Goal: Task Accomplishment & Management: Complete application form

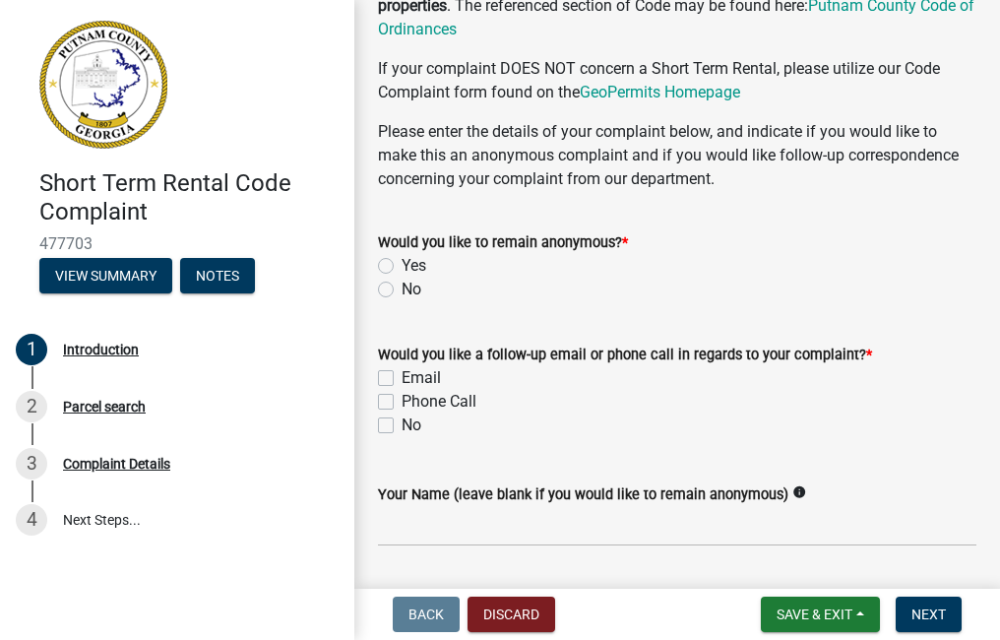
scroll to position [197, 0]
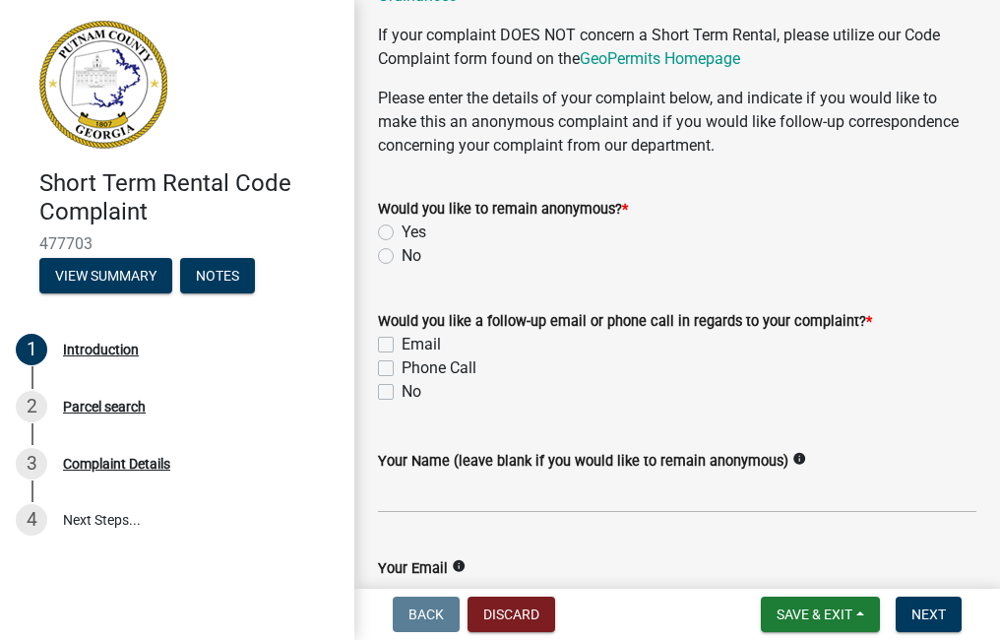
click at [401, 230] on label "Yes" at bounding box center [413, 232] width 25 height 24
click at [401, 230] on input "Yes" at bounding box center [407, 226] width 13 height 13
radio input "true"
click at [401, 343] on label "Email" at bounding box center [420, 345] width 39 height 24
click at [401, 343] on input "Email" at bounding box center [407, 339] width 13 height 13
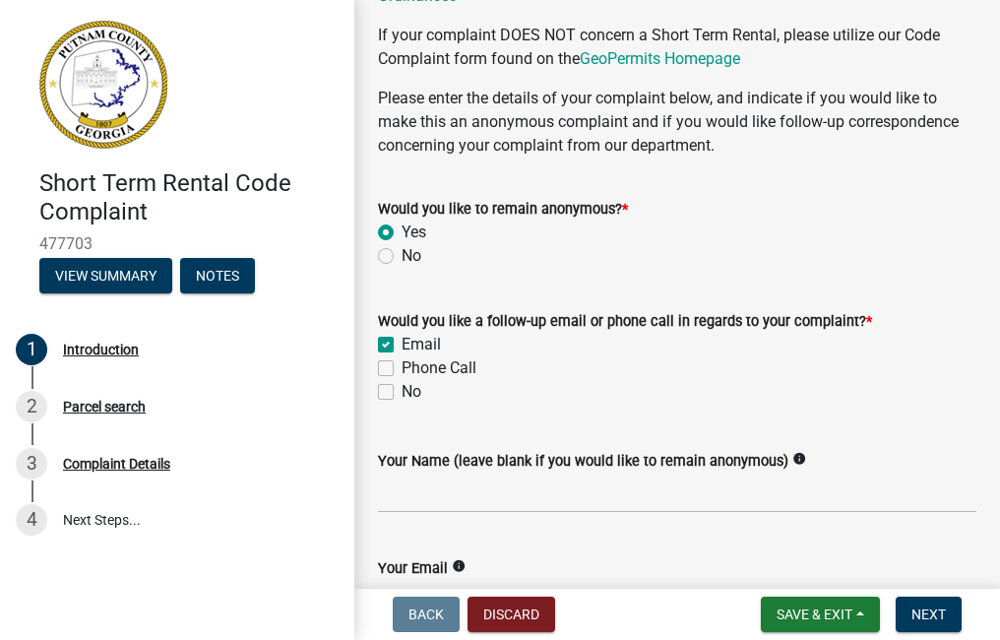
checkbox input "true"
checkbox input "false"
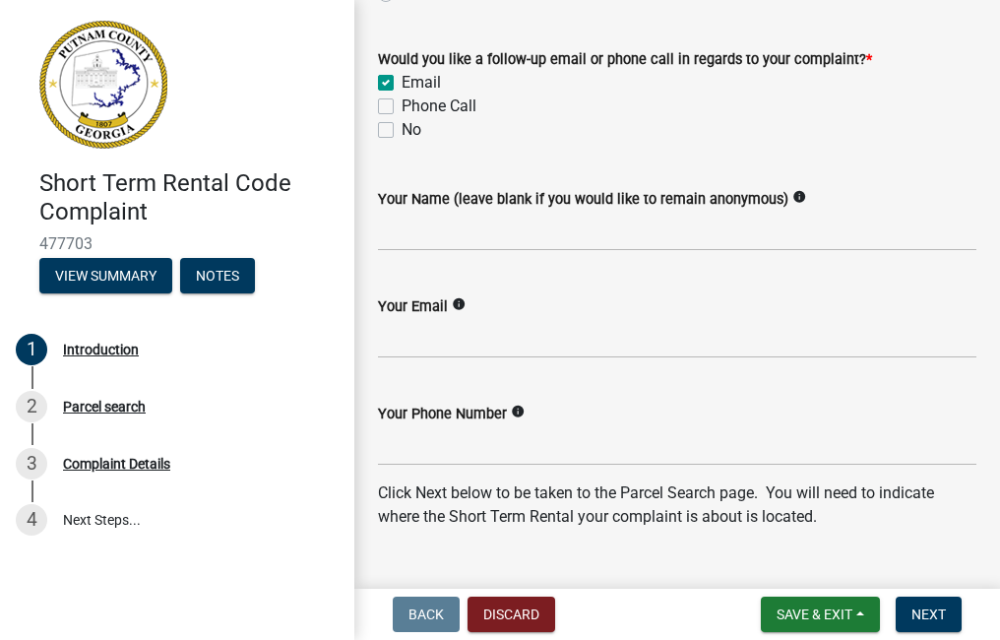
scroll to position [492, 0]
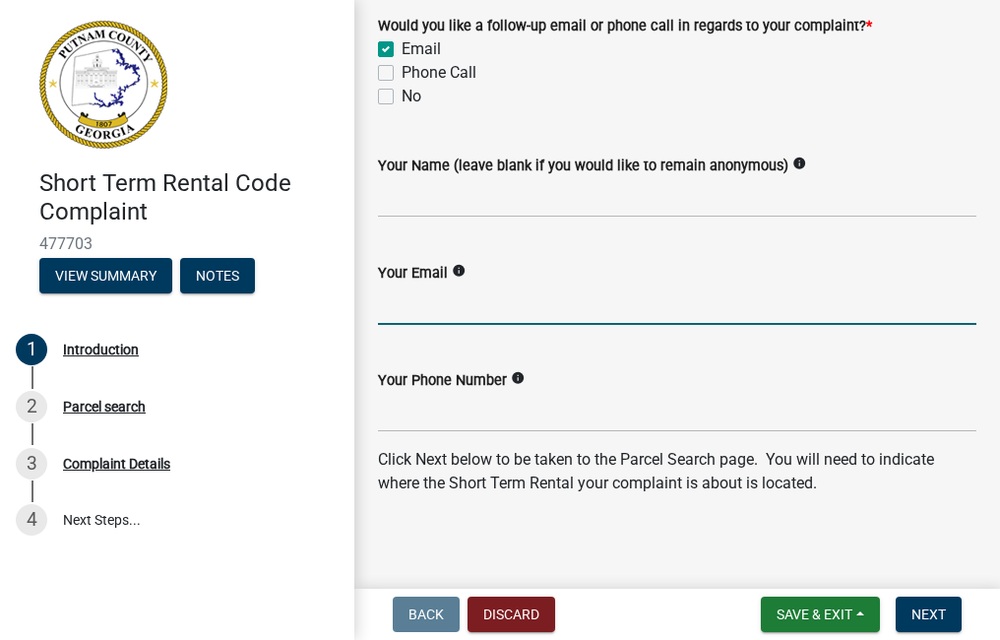
click at [418, 297] on input "Your Email" at bounding box center [677, 304] width 598 height 40
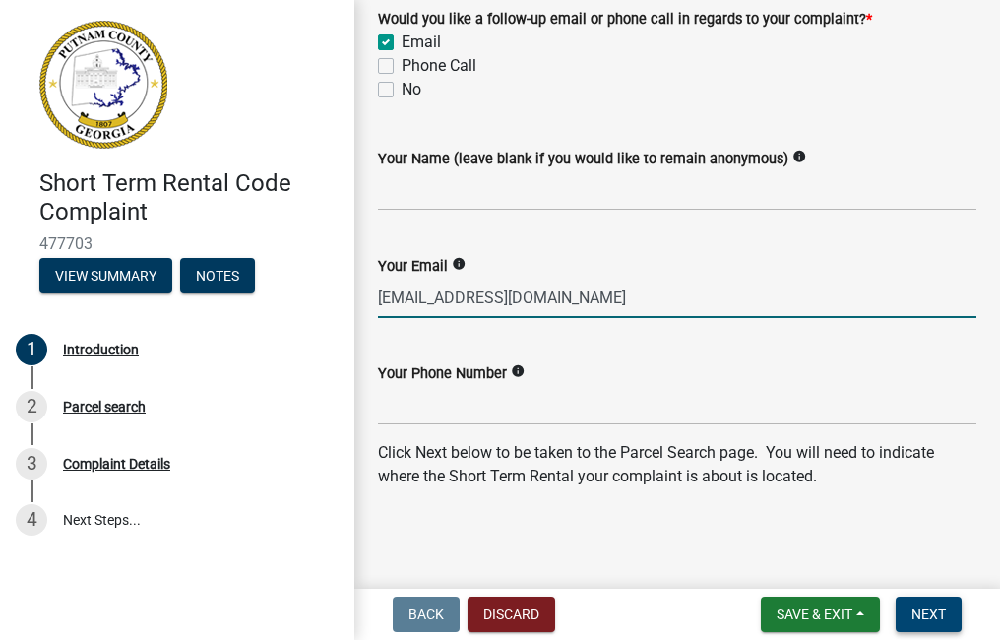
type input "[EMAIL_ADDRESS][DOMAIN_NAME]"
click at [931, 610] on span "Next" at bounding box center [928, 614] width 34 height 16
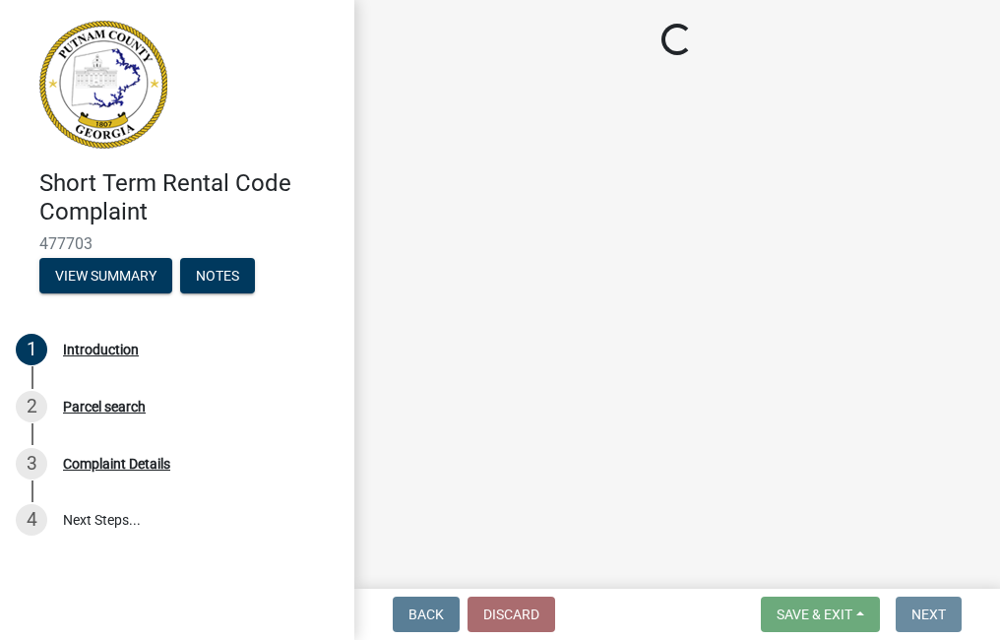
scroll to position [0, 0]
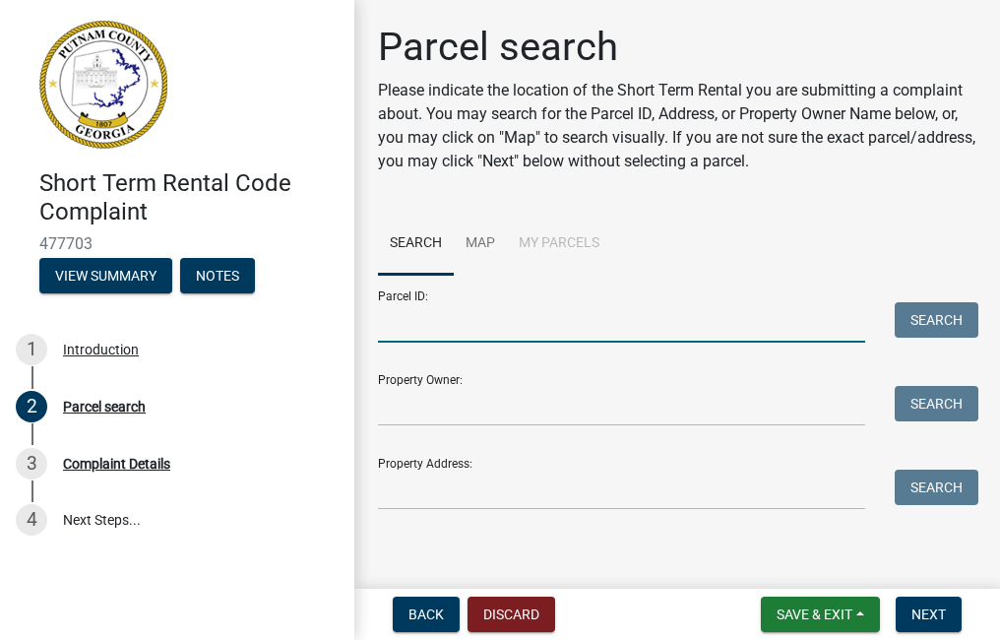
click at [406, 313] on input "Parcel ID:" at bounding box center [621, 322] width 487 height 40
click at [410, 405] on input "Property Owner:" at bounding box center [621, 406] width 487 height 40
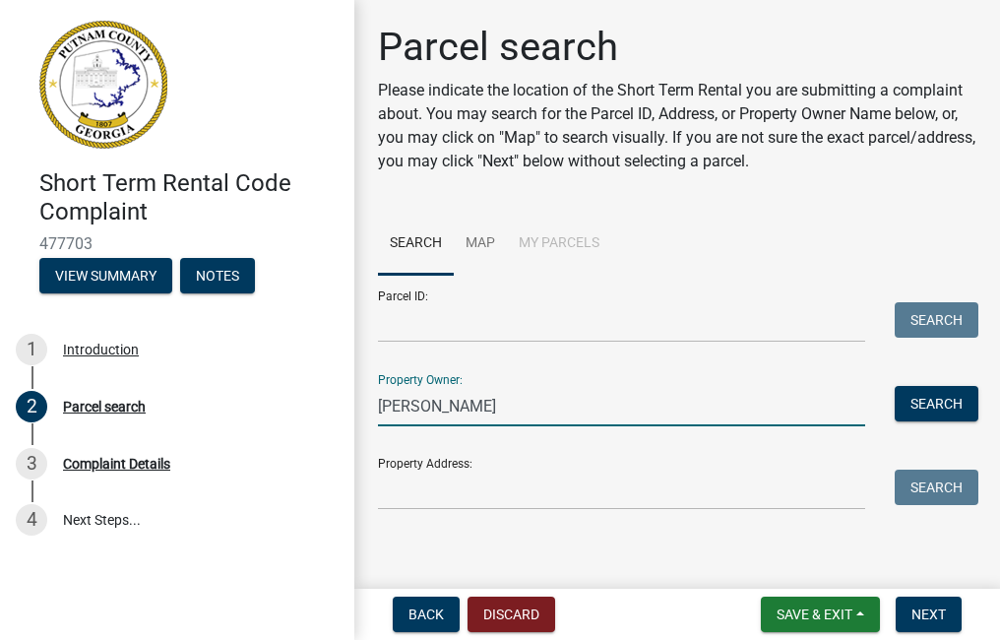
type input "[PERSON_NAME]"
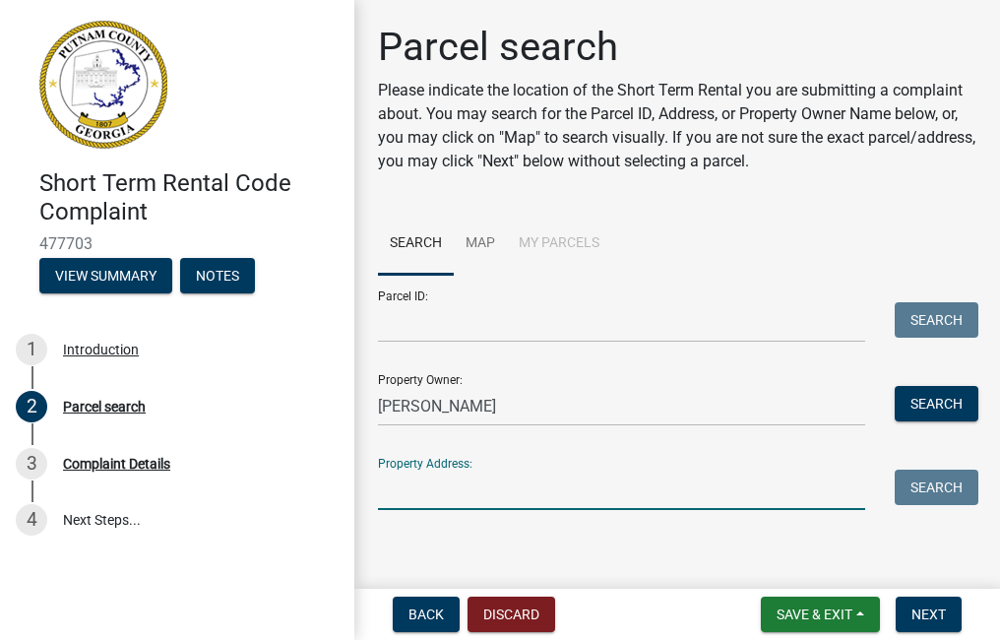
click at [397, 488] on input "Property Address:" at bounding box center [621, 489] width 487 height 40
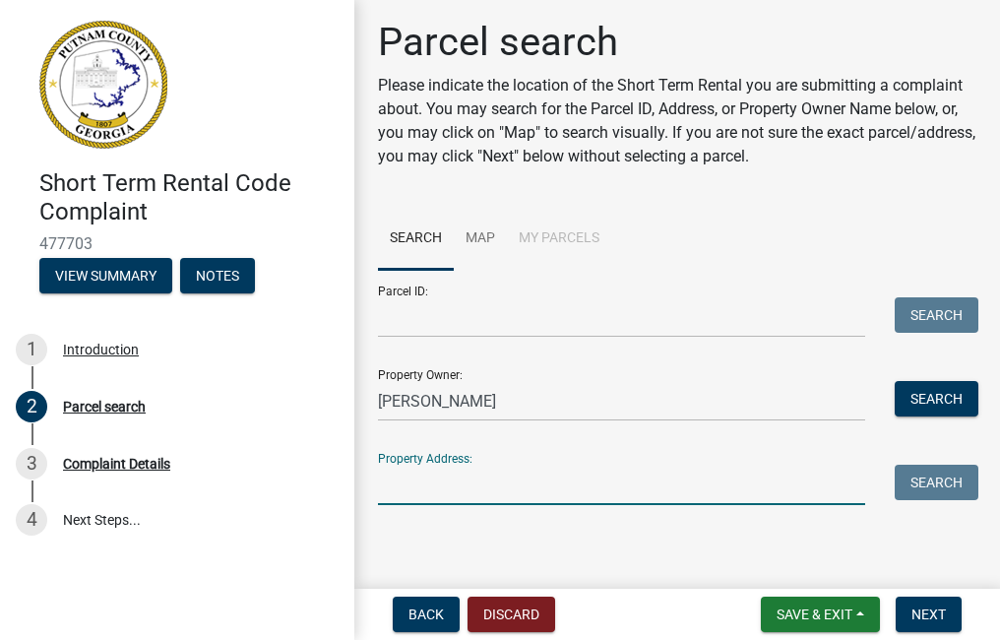
scroll to position [6, 0]
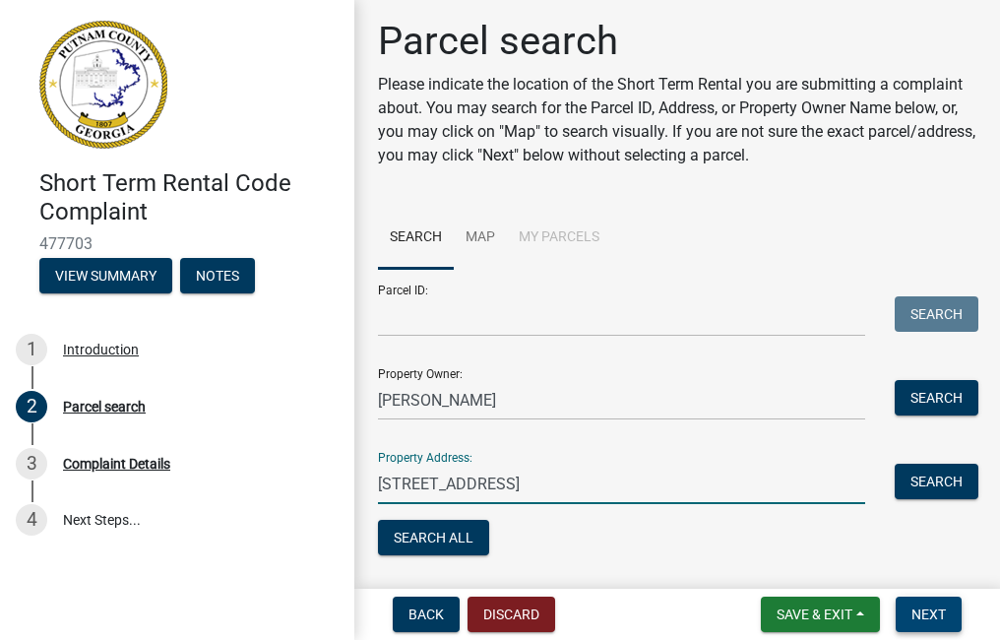
type input "[STREET_ADDRESS]"
click at [924, 610] on span "Next" at bounding box center [928, 614] width 34 height 16
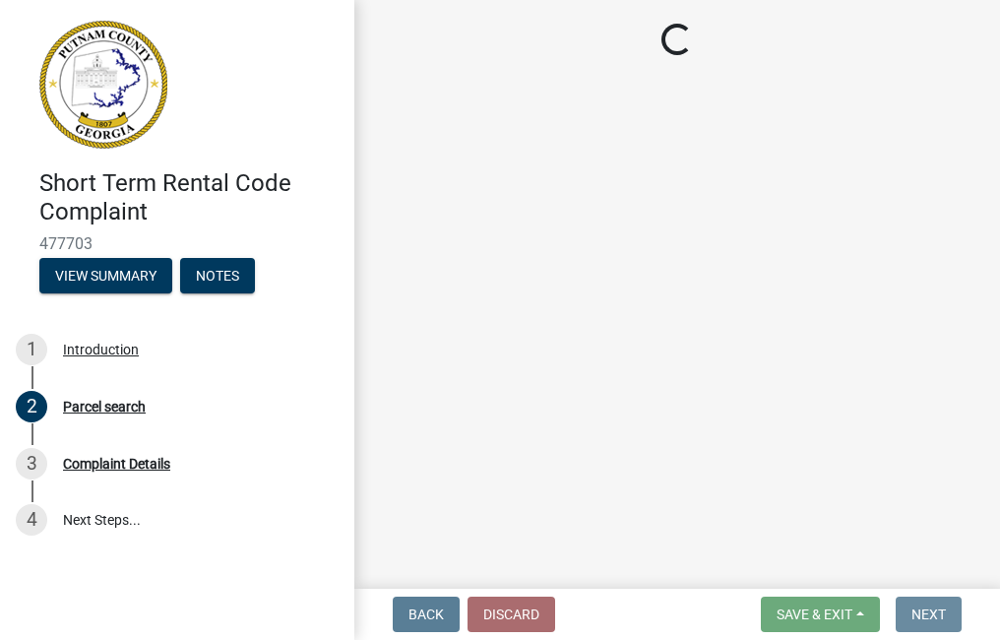
scroll to position [0, 0]
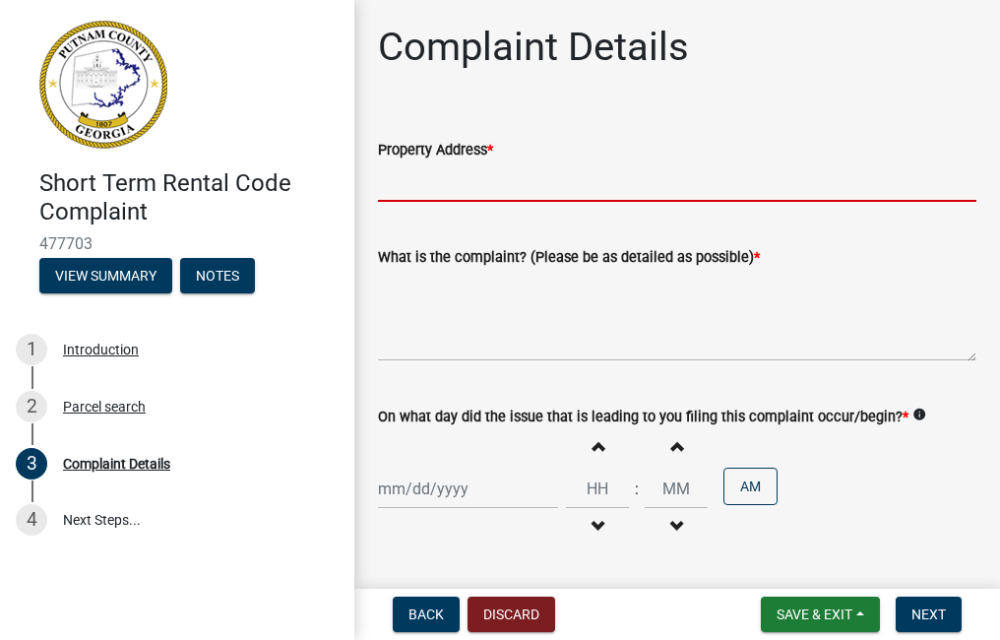
click at [411, 177] on input "Property Address *" at bounding box center [677, 181] width 598 height 40
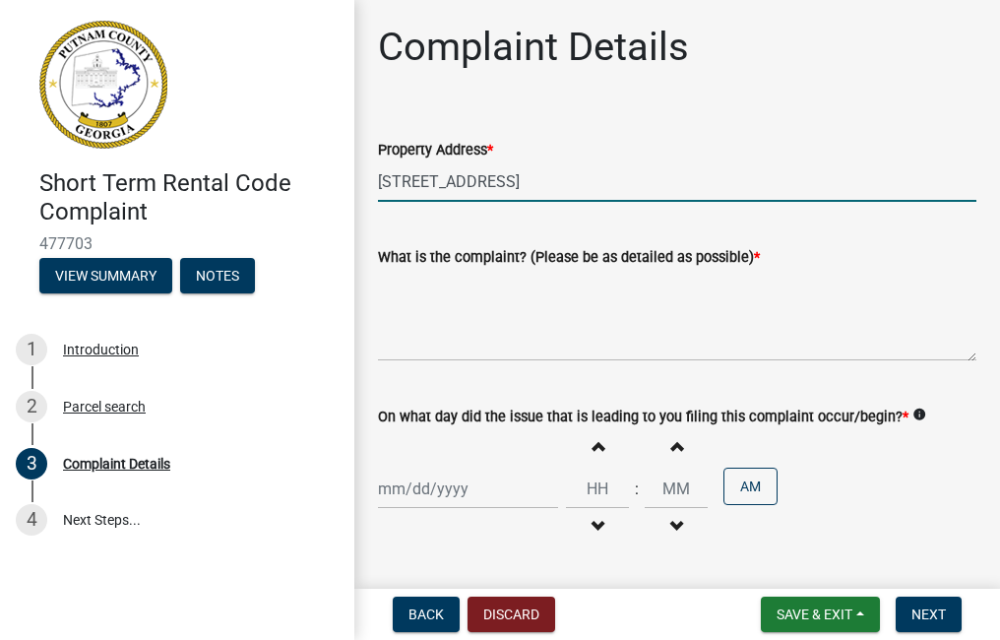
type input "[STREET_ADDRESS]"
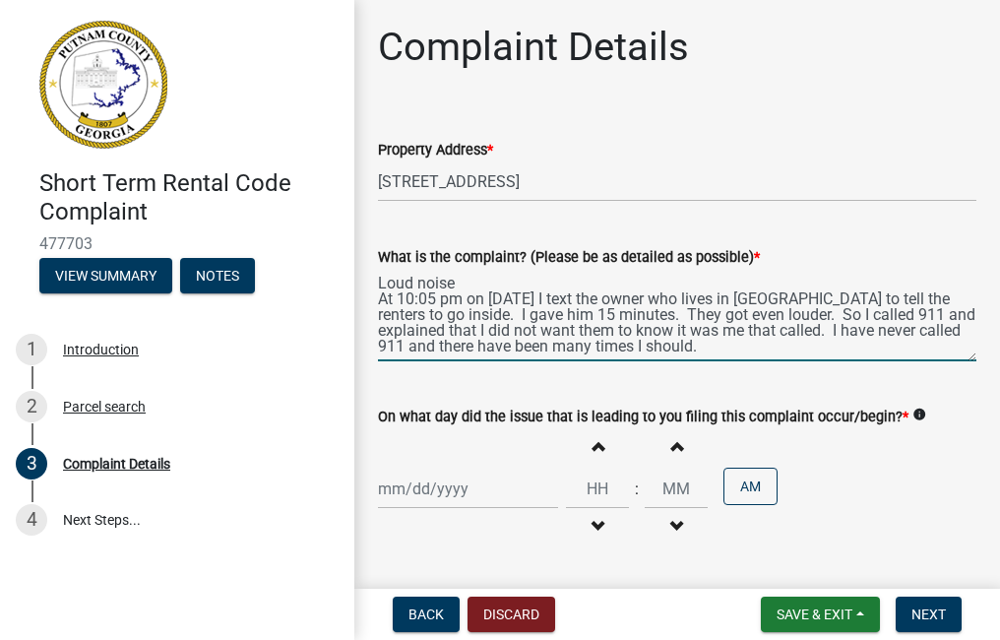
click at [756, 353] on textarea "Loud noise At 10:05 pm on [DATE] I text the owner who lives in [GEOGRAPHIC_DATA…" at bounding box center [677, 315] width 598 height 92
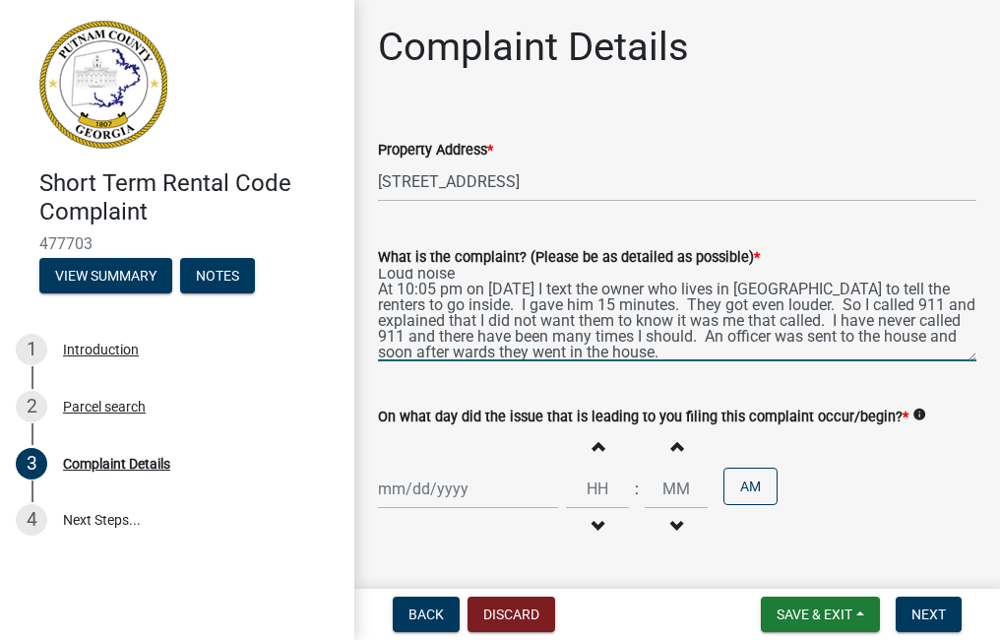
type textarea "Loud noise At 10:05 pm on [DATE] I text the owner who lives in [GEOGRAPHIC_DATA…"
click at [466, 494] on div at bounding box center [468, 488] width 180 height 40
select select "9"
select select "2025"
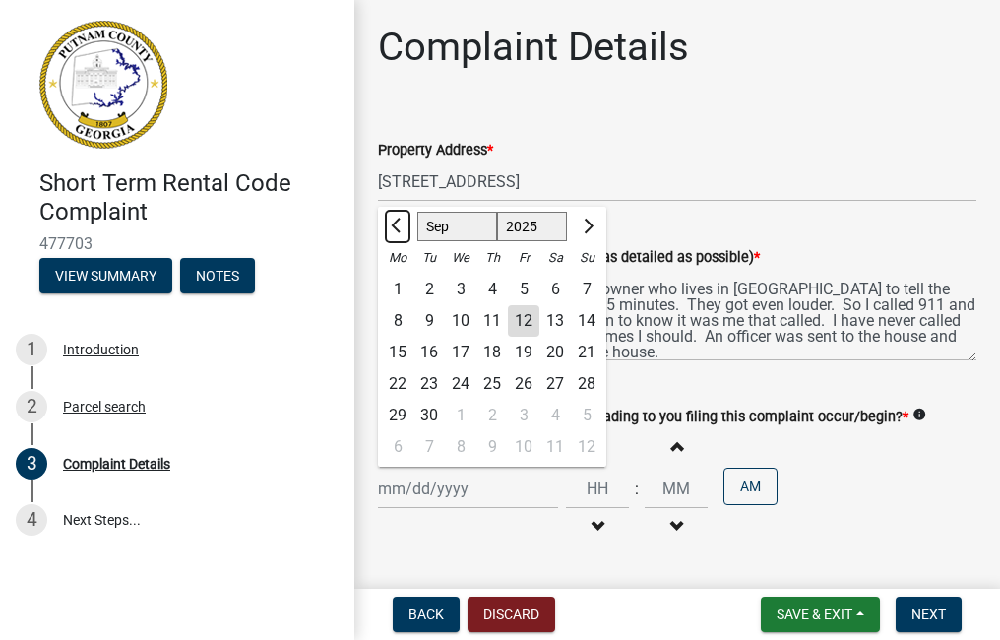
click at [397, 215] on button "Previous month" at bounding box center [398, 226] width 24 height 31
select select "8"
click at [590, 383] on div "24" at bounding box center [586, 383] width 31 height 31
type input "[DATE]"
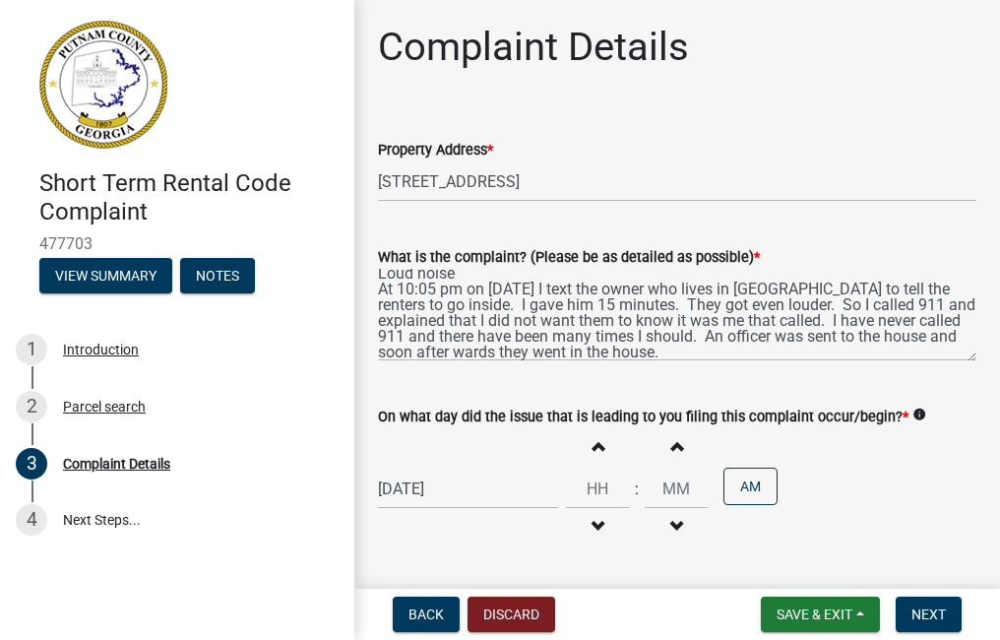
click at [592, 445] on span "button" at bounding box center [597, 446] width 10 height 16
type input "01"
type input "00"
click at [592, 445] on span "button" at bounding box center [597, 446] width 10 height 16
click at [592, 443] on span "button" at bounding box center [597, 446] width 10 height 16
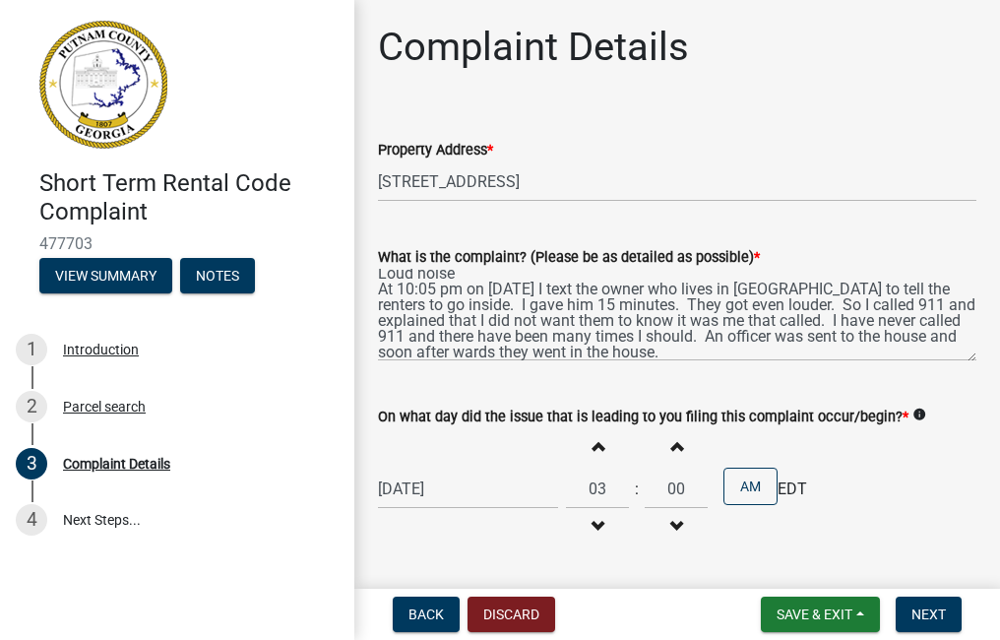
click at [592, 443] on span "button" at bounding box center [597, 446] width 10 height 16
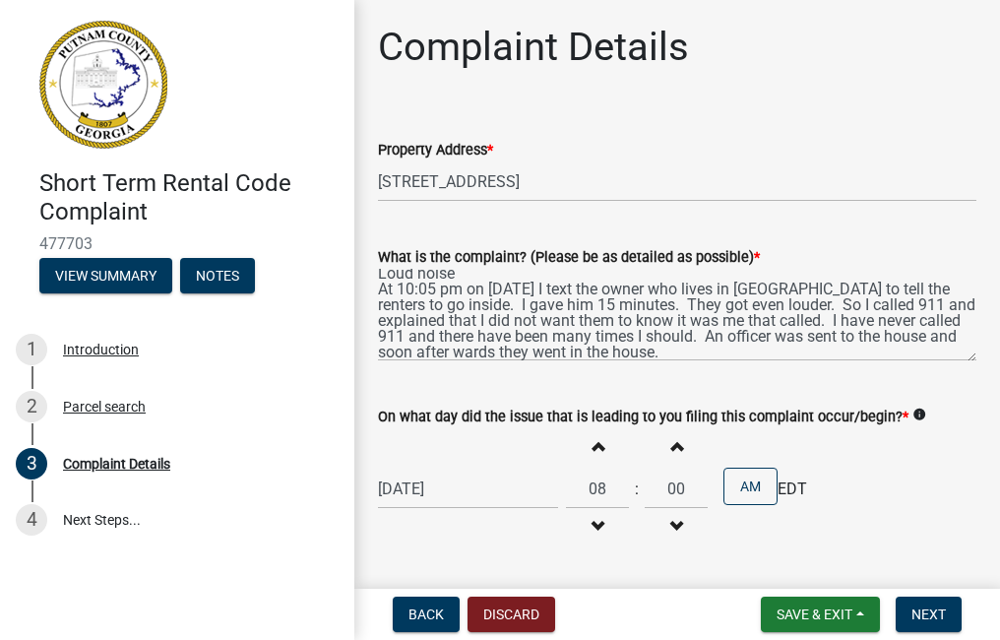
click at [592, 443] on span "button" at bounding box center [597, 446] width 10 height 16
click at [592, 442] on span "button" at bounding box center [597, 446] width 10 height 16
type input "10"
click at [671, 447] on span "button" at bounding box center [676, 446] width 10 height 16
click at [671, 444] on span "button" at bounding box center [676, 446] width 10 height 16
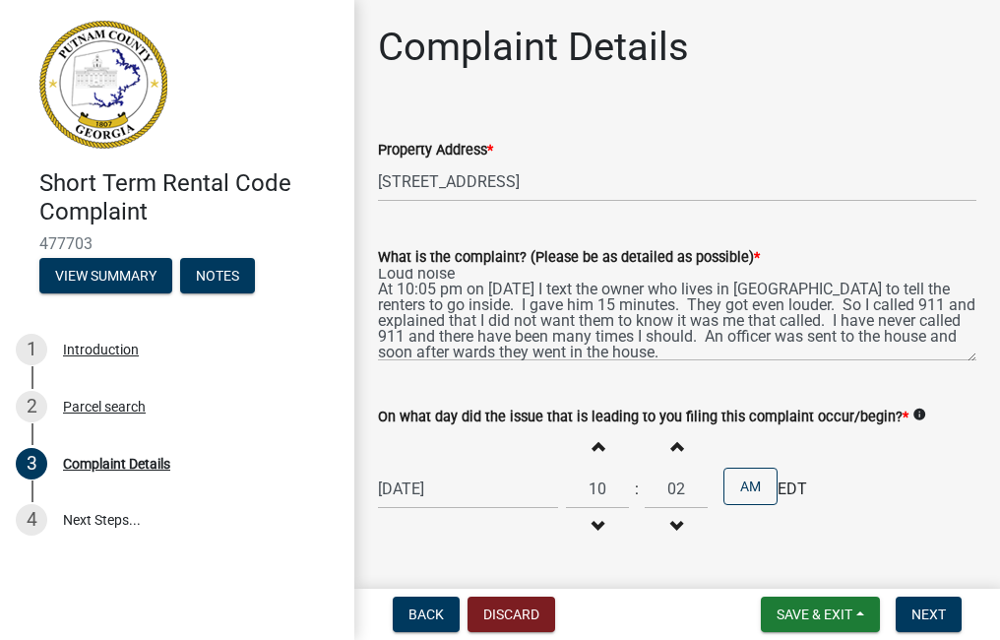
click at [671, 442] on span "button" at bounding box center [676, 446] width 10 height 16
click at [671, 446] on span "button" at bounding box center [676, 446] width 10 height 16
click at [671, 453] on span "button" at bounding box center [676, 446] width 10 height 16
type input "05"
click at [738, 483] on button "AM" at bounding box center [750, 485] width 54 height 37
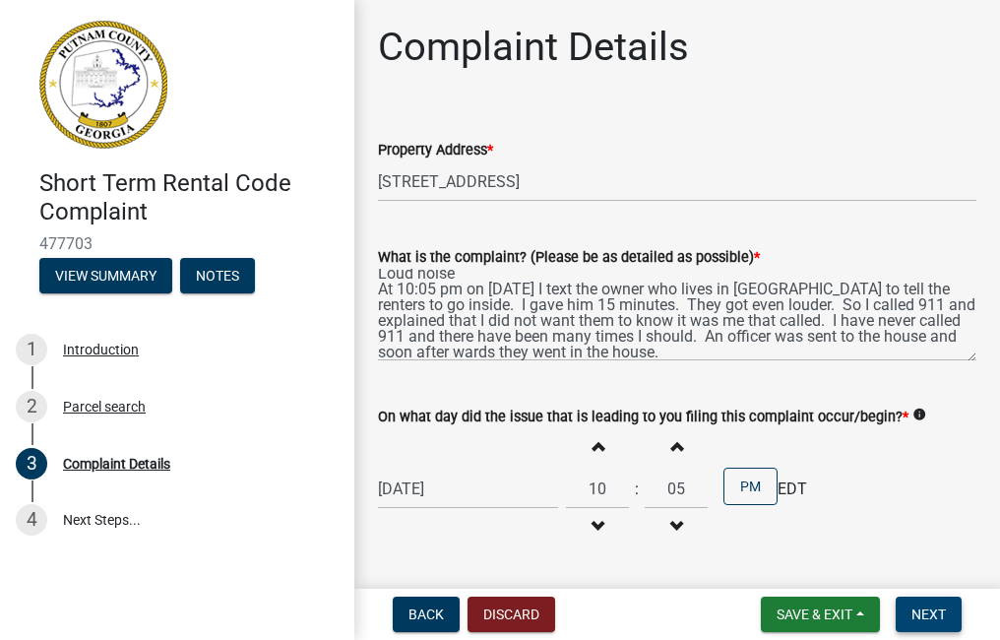
click at [926, 612] on span "Next" at bounding box center [928, 614] width 34 height 16
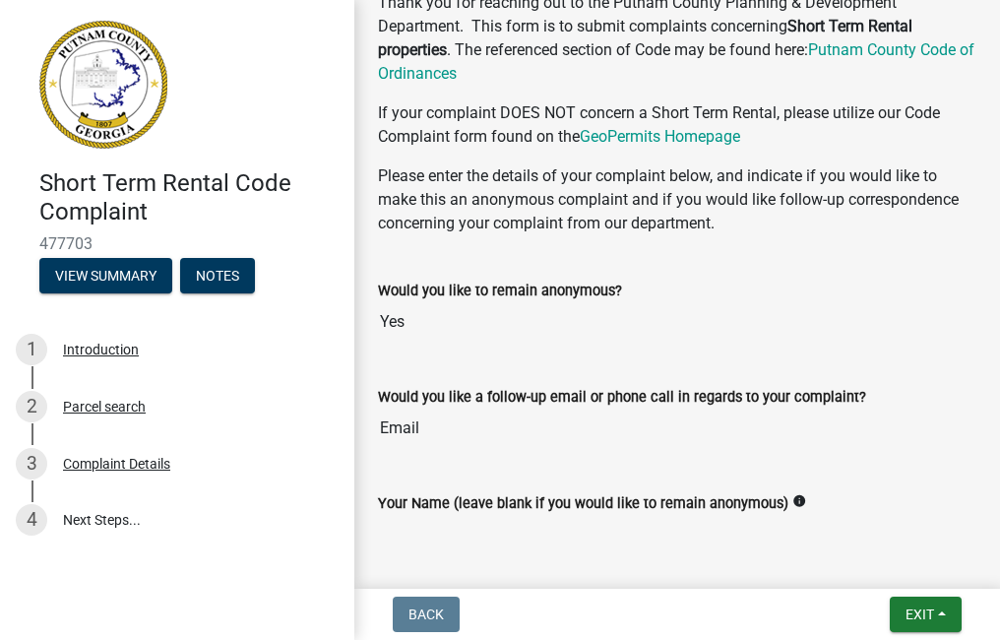
scroll to position [295, 0]
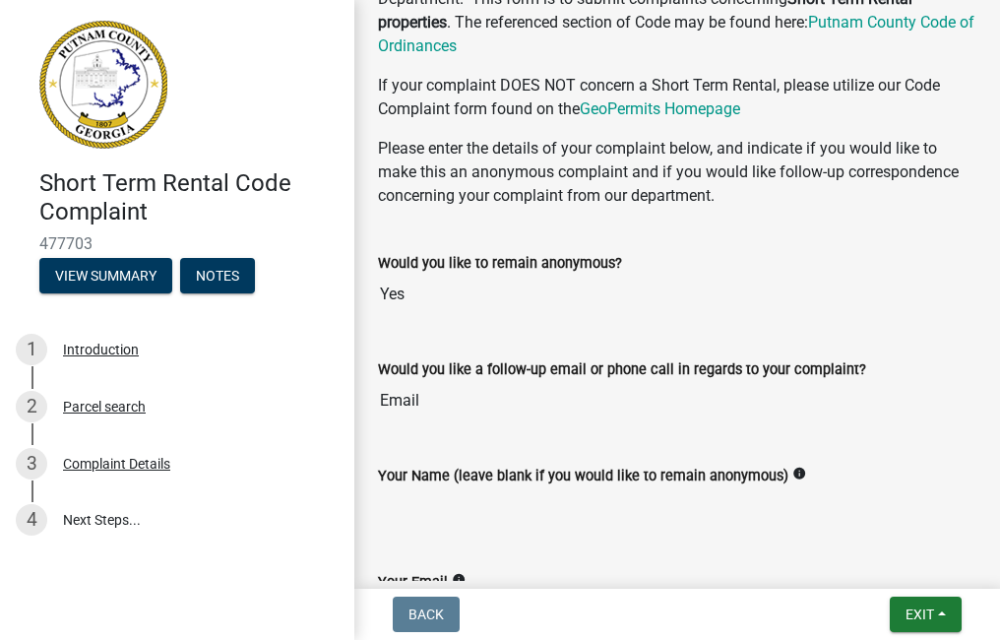
click at [437, 400] on input "Email" at bounding box center [677, 400] width 598 height 39
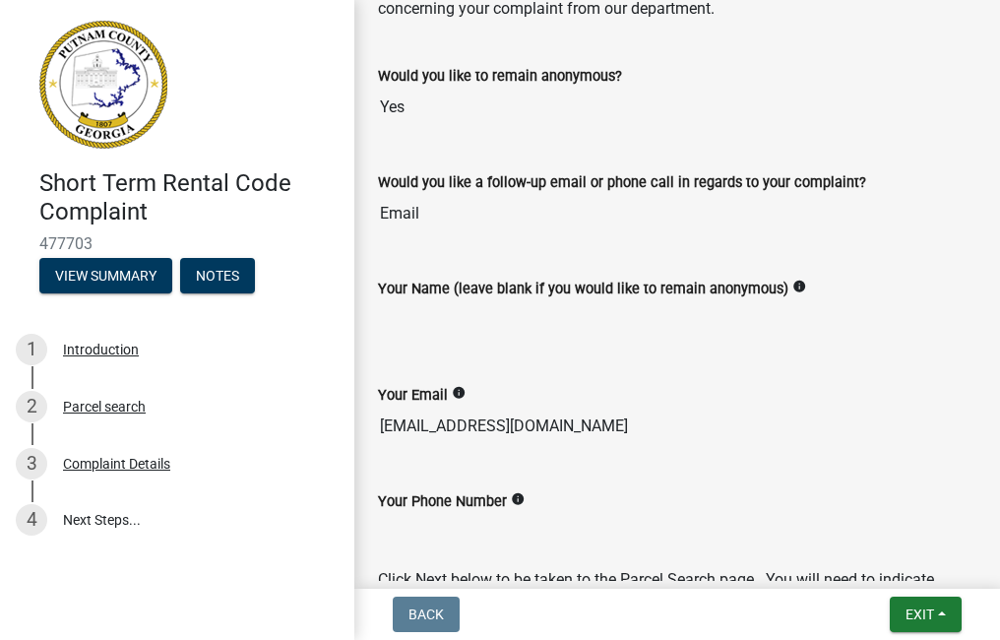
scroll to position [633, 0]
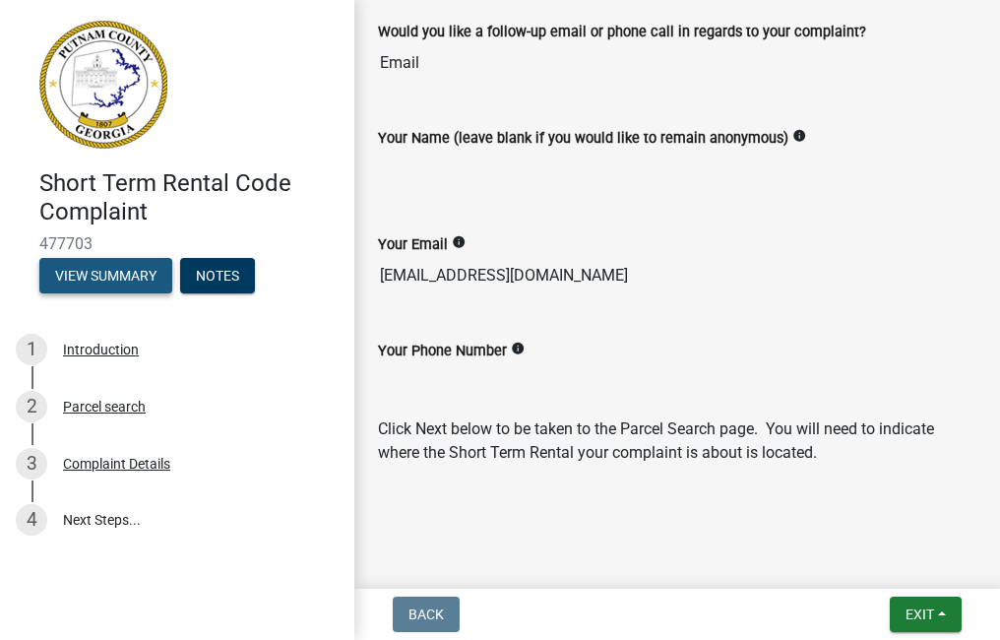
click at [82, 267] on button "View Summary" at bounding box center [105, 275] width 133 height 35
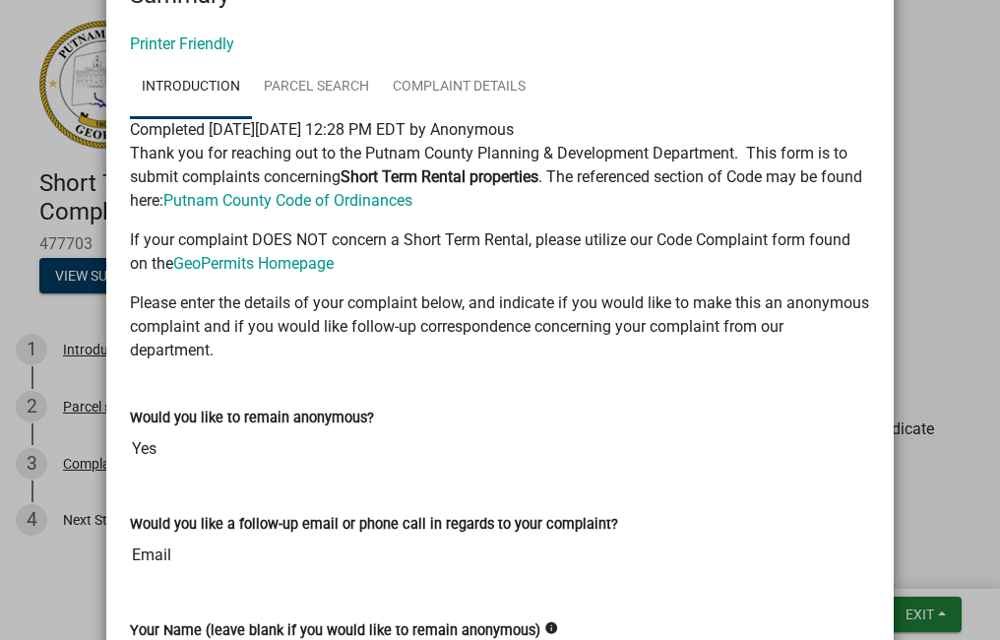
scroll to position [0, 0]
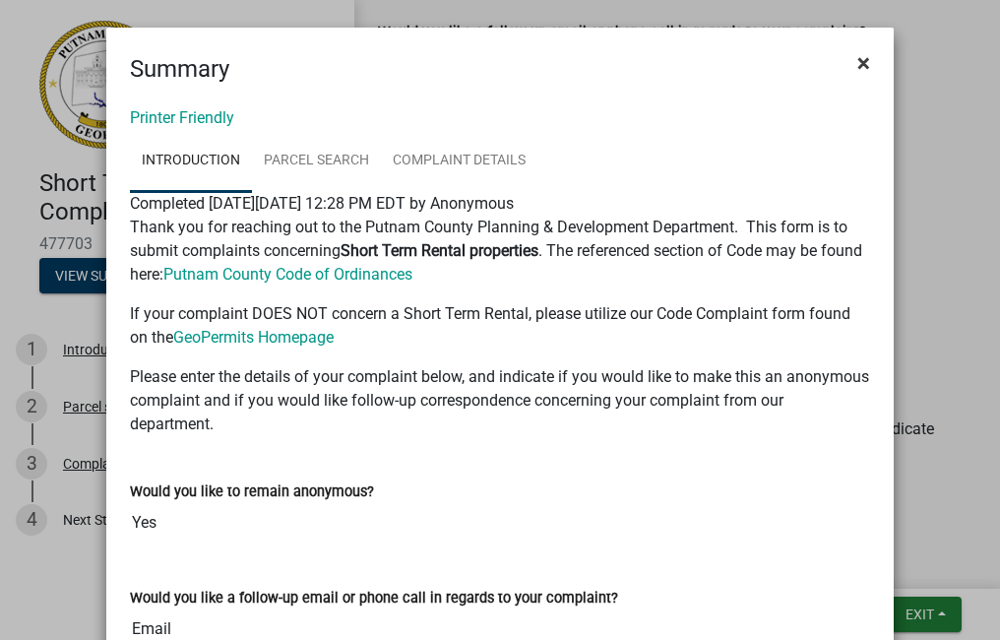
click at [857, 61] on span "×" at bounding box center [863, 63] width 13 height 28
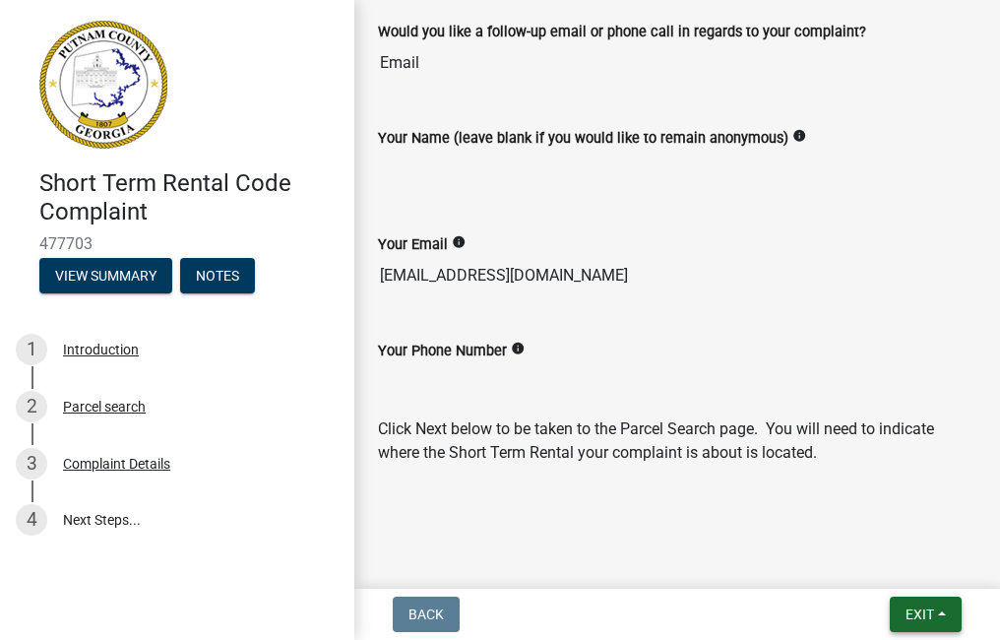
click at [923, 613] on span "Exit" at bounding box center [919, 614] width 29 height 16
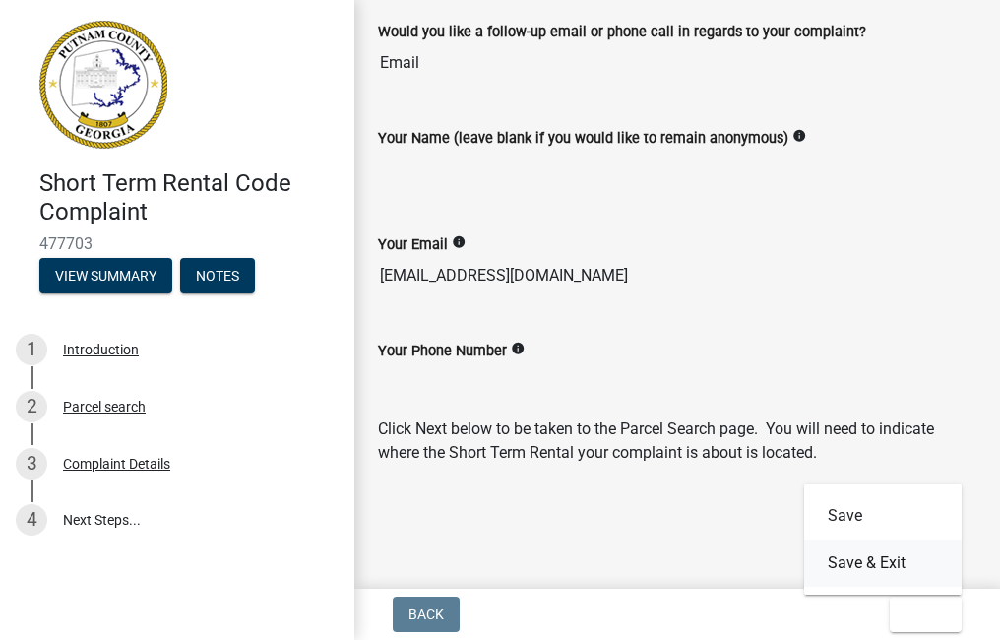
click at [842, 561] on button "Save & Exit" at bounding box center [882, 562] width 157 height 47
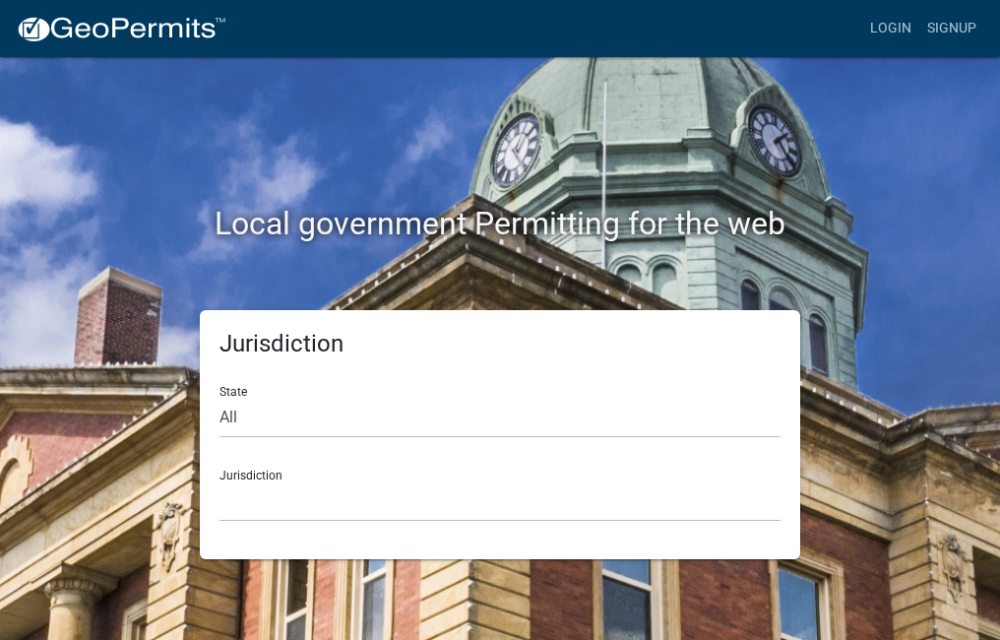
click at [875, 282] on div "Local government Permitting for the web" at bounding box center [500, 183] width 945 height 252
